Goal: Navigation & Orientation: Find specific page/section

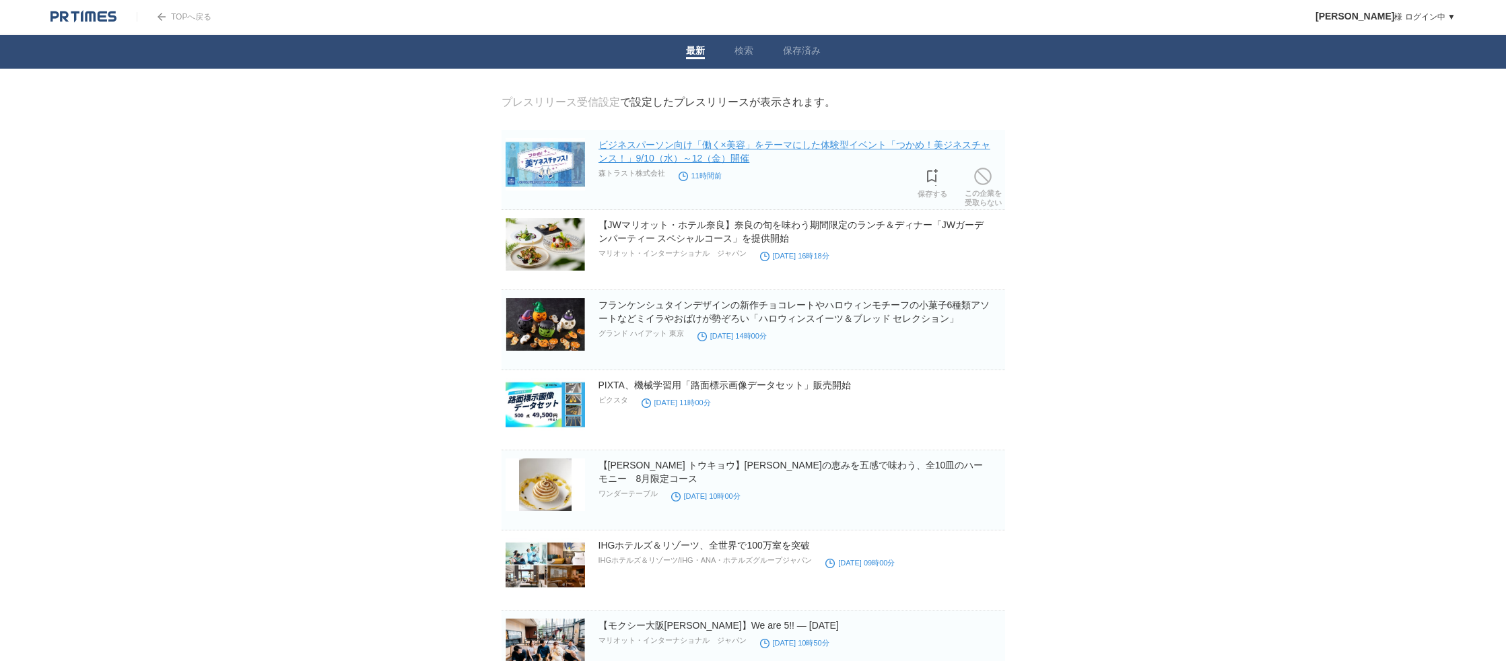
click at [810, 149] on link "ビジネスパーソン向け「働く×美容」をテーマにした体験型イベント「つかめ！美ジネスチャンス！」9/10（水）～12（金）開催" at bounding box center [794, 151] width 392 height 24
